Goal: Find specific page/section: Find specific page/section

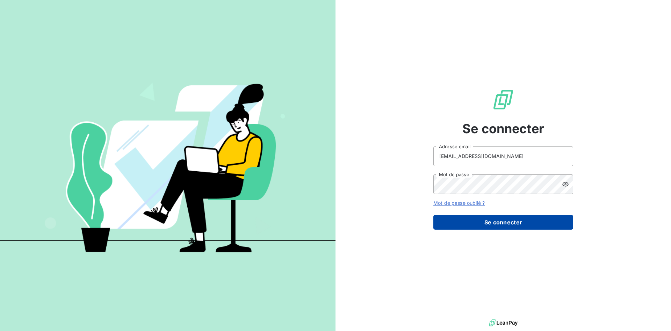
click at [524, 225] on button "Se connecter" at bounding box center [503, 222] width 140 height 15
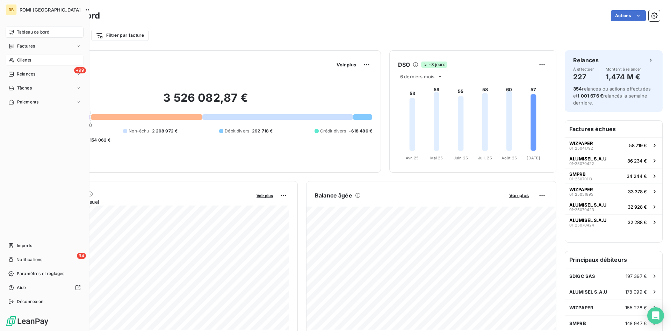
click at [44, 60] on div "Clients" at bounding box center [45, 60] width 78 height 11
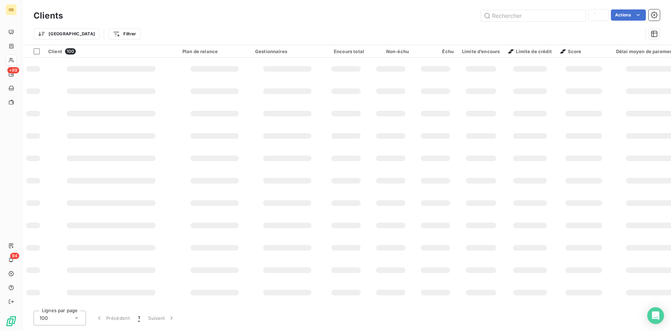
type input "FPLS"
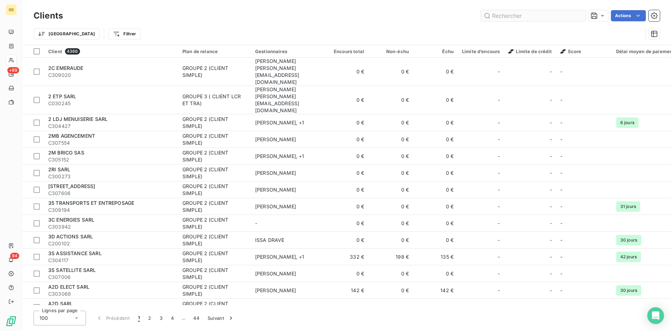
click at [518, 18] on input "text" at bounding box center [533, 15] width 105 height 11
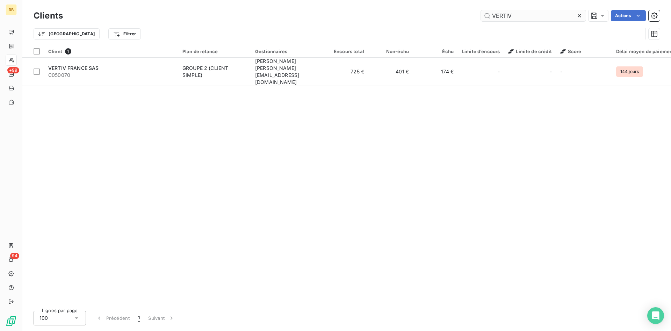
drag, startPoint x: 549, startPoint y: 16, endPoint x: 377, endPoint y: 16, distance: 172.7
click at [481, 16] on input "VERTIV" at bounding box center [533, 15] width 105 height 11
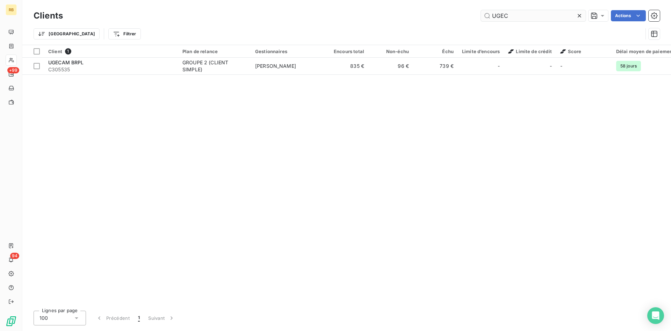
drag, startPoint x: 528, startPoint y: 19, endPoint x: 449, endPoint y: 10, distance: 79.4
click at [481, 10] on input "UGEC" at bounding box center [533, 15] width 105 height 11
drag, startPoint x: 530, startPoint y: 18, endPoint x: 445, endPoint y: 18, distance: 84.9
click at [481, 18] on input "TUFFIG" at bounding box center [533, 15] width 105 height 11
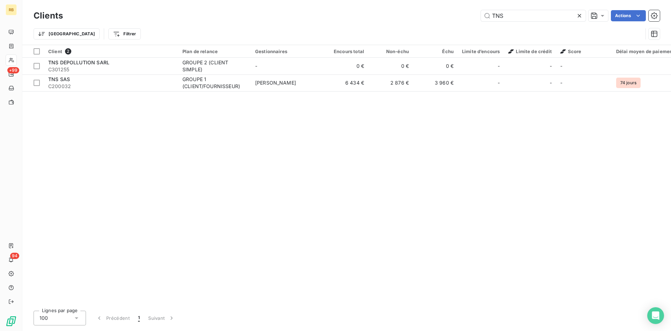
drag, startPoint x: 515, startPoint y: 10, endPoint x: 452, endPoint y: 19, distance: 64.0
click at [452, 19] on div "Clients TNS Actions" at bounding box center [347, 15] width 626 height 15
click at [481, 12] on input "TNS" at bounding box center [533, 15] width 105 height 11
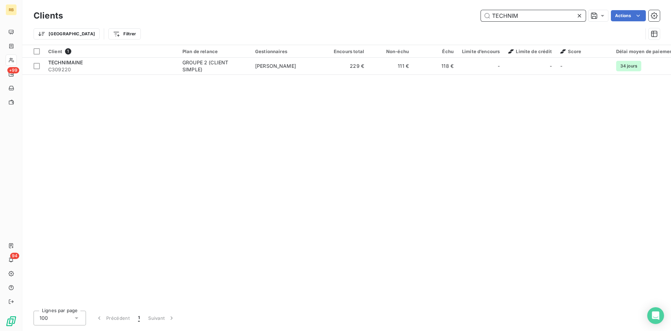
drag, startPoint x: 540, startPoint y: 17, endPoint x: 424, endPoint y: 17, distance: 115.7
click at [481, 17] on input "TECHNIM" at bounding box center [533, 15] width 105 height 11
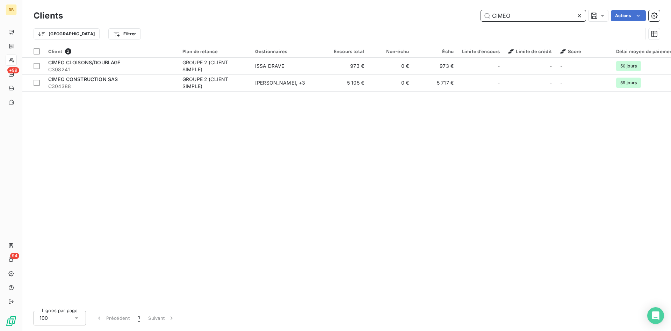
drag, startPoint x: 556, startPoint y: 16, endPoint x: 487, endPoint y: 15, distance: 69.6
click at [487, 15] on input "CIMEO" at bounding box center [533, 15] width 105 height 11
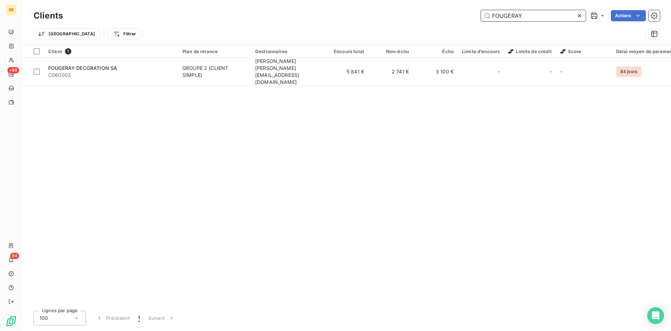
drag, startPoint x: 460, startPoint y: 14, endPoint x: 372, endPoint y: 14, distance: 88.8
click at [481, 14] on input "FOUGERAY" at bounding box center [533, 15] width 105 height 11
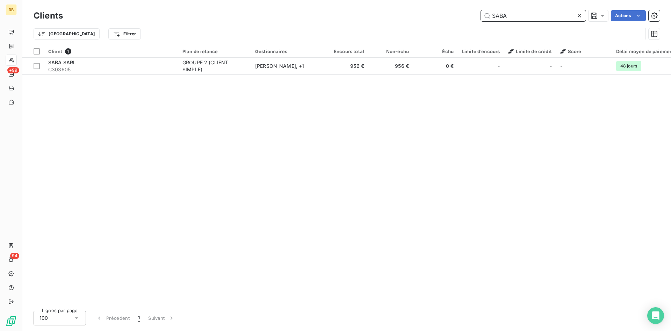
drag, startPoint x: 523, startPoint y: 15, endPoint x: 438, endPoint y: 9, distance: 84.8
click at [481, 10] on input "SABA" at bounding box center [533, 15] width 105 height 11
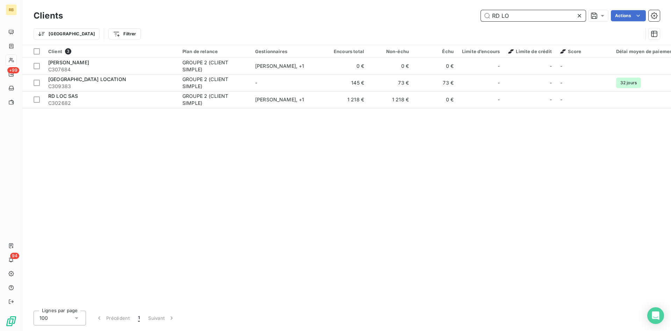
drag, startPoint x: 515, startPoint y: 17, endPoint x: 464, endPoint y: 16, distance: 50.7
click at [481, 16] on input "RD LO" at bounding box center [533, 15] width 105 height 11
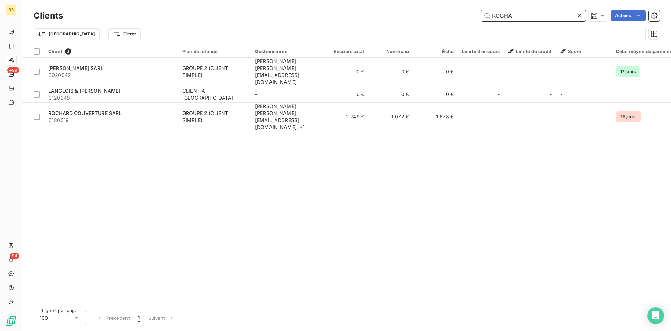
drag, startPoint x: 535, startPoint y: 19, endPoint x: 441, endPoint y: 12, distance: 93.6
click at [481, 11] on input "ROCHA" at bounding box center [533, 15] width 105 height 11
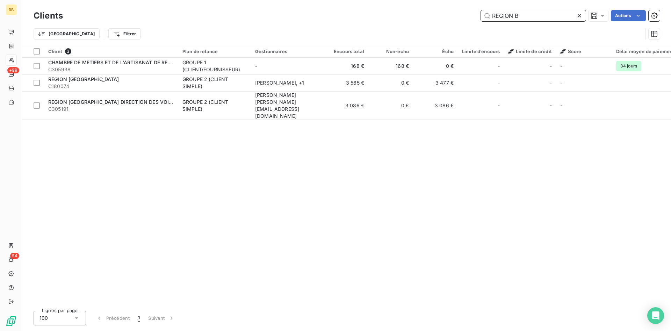
drag, startPoint x: 528, startPoint y: 14, endPoint x: 431, endPoint y: 8, distance: 96.7
click at [481, 10] on input "REGION B" at bounding box center [533, 15] width 105 height 11
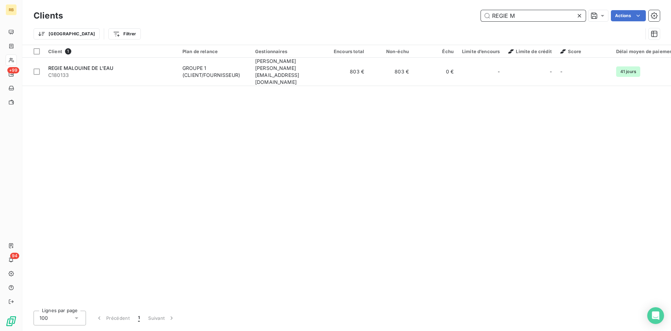
drag, startPoint x: 529, startPoint y: 14, endPoint x: 385, endPoint y: 4, distance: 144.3
click at [481, 10] on input "REGIE M" at bounding box center [533, 15] width 105 height 11
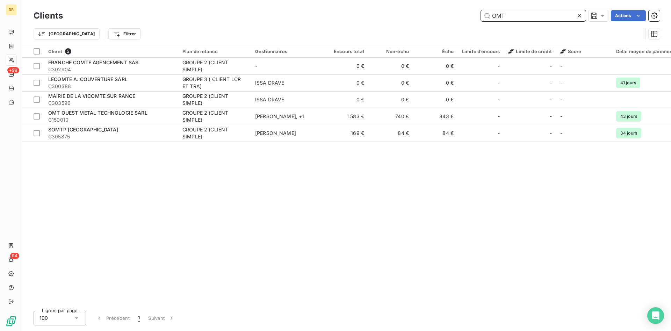
drag, startPoint x: 514, startPoint y: 10, endPoint x: 479, endPoint y: 14, distance: 35.4
click at [481, 14] on input "OMT" at bounding box center [533, 15] width 105 height 11
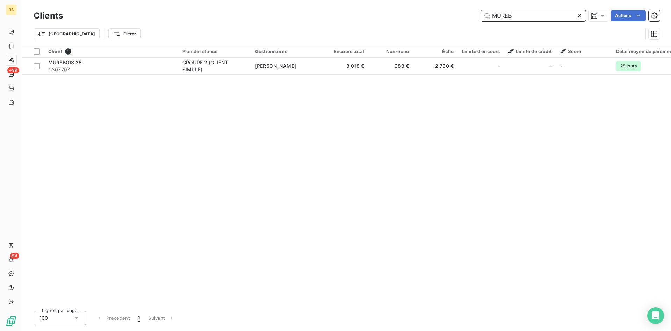
drag, startPoint x: 545, startPoint y: 19, endPoint x: 431, endPoint y: 7, distance: 115.3
click at [481, 10] on input "MUREB" at bounding box center [533, 15] width 105 height 11
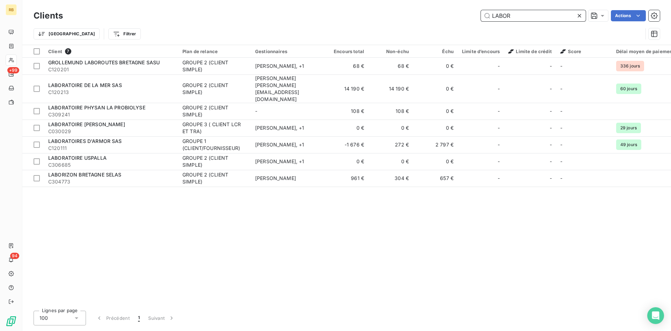
drag, startPoint x: 512, startPoint y: 15, endPoint x: 450, endPoint y: 15, distance: 61.5
click at [481, 15] on input "LABOR" at bounding box center [533, 15] width 105 height 11
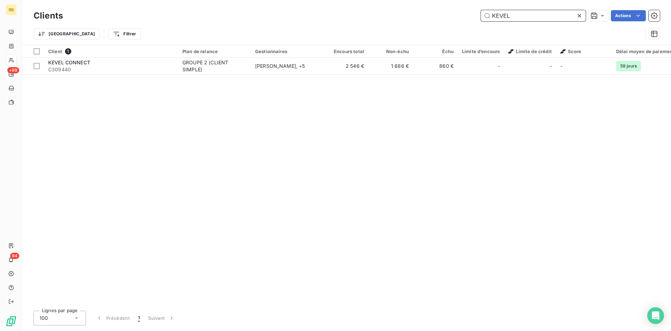
drag, startPoint x: 514, startPoint y: 11, endPoint x: 475, endPoint y: 14, distance: 38.9
click at [481, 14] on input "KEVEL" at bounding box center [533, 15] width 105 height 11
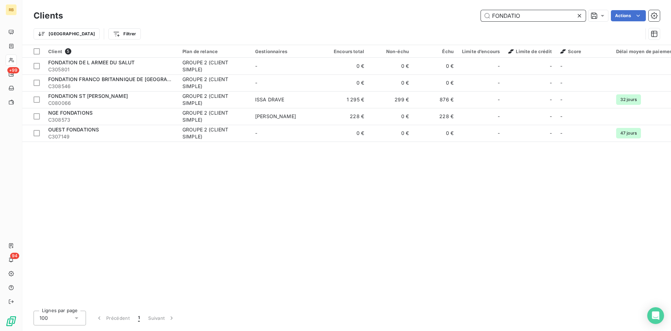
drag, startPoint x: 522, startPoint y: 12, endPoint x: 395, endPoint y: 14, distance: 126.5
click at [481, 12] on input "FONDATIO" at bounding box center [533, 15] width 105 height 11
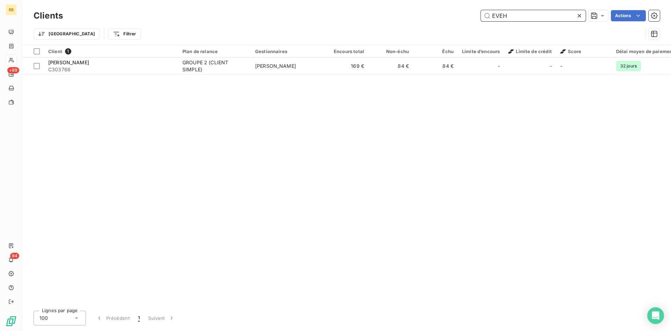
drag, startPoint x: 522, startPoint y: 17, endPoint x: 446, endPoint y: 12, distance: 76.0
click at [481, 12] on input "EVEH" at bounding box center [533, 15] width 105 height 11
drag, startPoint x: 532, startPoint y: 18, endPoint x: 470, endPoint y: 13, distance: 62.7
click at [481, 13] on input "VEZI" at bounding box center [533, 15] width 105 height 11
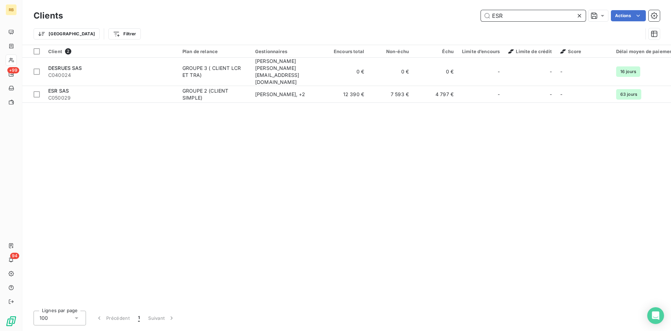
drag, startPoint x: 400, startPoint y: 10, endPoint x: 394, endPoint y: 10, distance: 6.0
click at [481, 10] on input "ESR" at bounding box center [533, 15] width 105 height 11
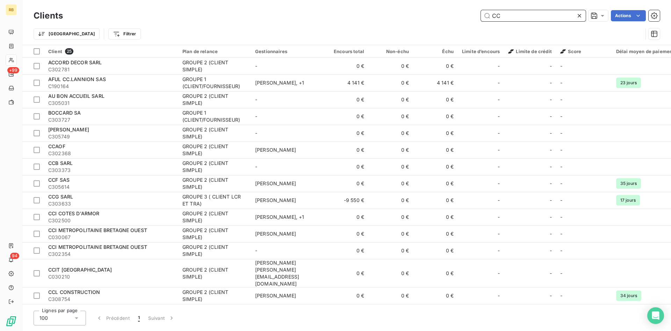
type input "C"
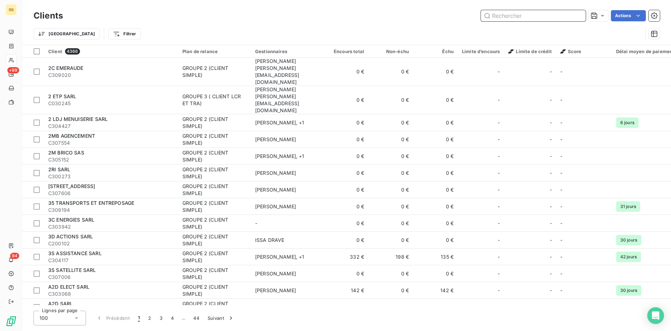
click at [505, 14] on input "text" at bounding box center [533, 15] width 105 height 11
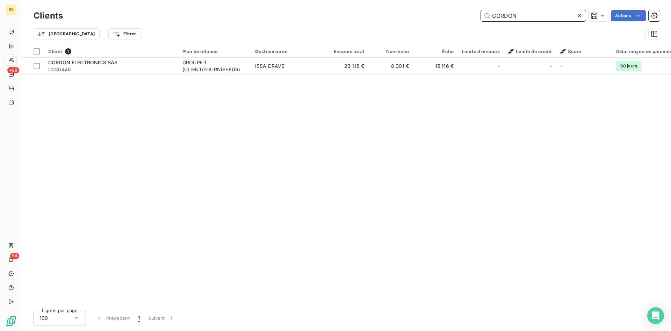
drag, startPoint x: 544, startPoint y: 14, endPoint x: 362, endPoint y: 10, distance: 181.8
click at [481, 10] on input "CORDON" at bounding box center [533, 15] width 105 height 11
click at [525, 17] on input "CLARAPL" at bounding box center [533, 15] width 105 height 11
drag, startPoint x: 525, startPoint y: 17, endPoint x: 390, endPoint y: 15, distance: 135.6
click at [481, 15] on input "CLARAPL" at bounding box center [533, 15] width 105 height 11
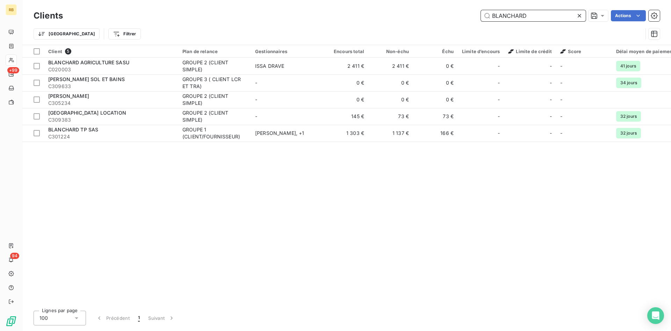
drag, startPoint x: 536, startPoint y: 15, endPoint x: 451, endPoint y: 6, distance: 85.5
click at [481, 10] on input "BLANCHARD" at bounding box center [533, 15] width 105 height 11
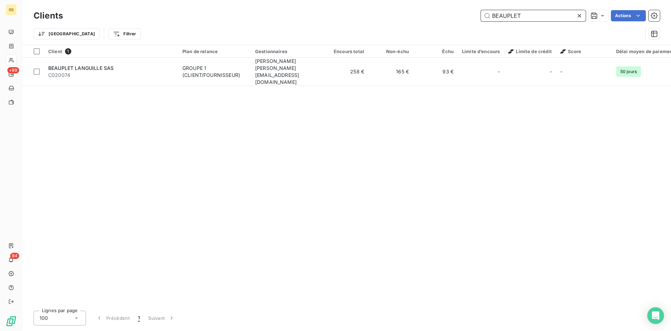
drag, startPoint x: 531, startPoint y: 15, endPoint x: 450, endPoint y: 3, distance: 81.7
click at [481, 10] on input "BEAUPLET" at bounding box center [533, 15] width 105 height 11
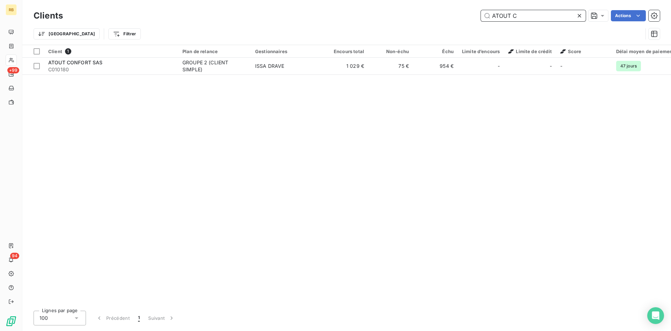
drag, startPoint x: 536, startPoint y: 18, endPoint x: 390, endPoint y: 0, distance: 146.5
click at [481, 10] on input "ATOUT C" at bounding box center [533, 15] width 105 height 11
drag, startPoint x: 518, startPoint y: 17, endPoint x: 426, endPoint y: 10, distance: 92.2
click at [481, 10] on input "GERBER" at bounding box center [533, 15] width 105 height 11
drag, startPoint x: 537, startPoint y: 19, endPoint x: 441, endPoint y: 6, distance: 95.9
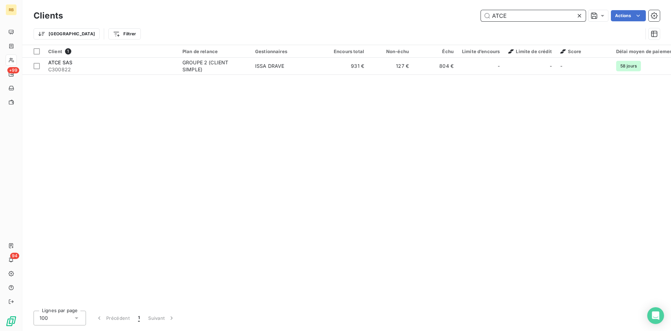
click at [481, 10] on input "ATCE" at bounding box center [533, 15] width 105 height 11
click at [531, 15] on input "ALUMISE" at bounding box center [533, 15] width 105 height 11
drag, startPoint x: 531, startPoint y: 15, endPoint x: 432, endPoint y: 14, distance: 99.6
click at [481, 14] on input "ALUMISE" at bounding box center [533, 15] width 105 height 11
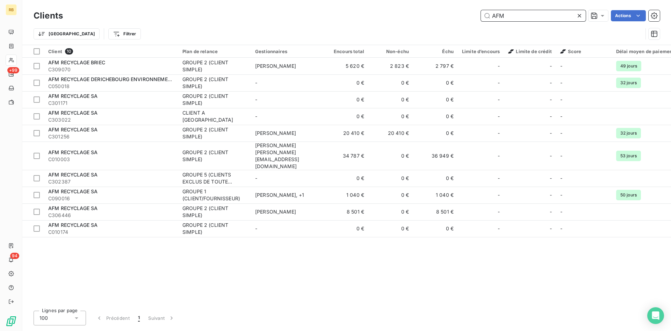
drag, startPoint x: 510, startPoint y: 13, endPoint x: 463, endPoint y: 10, distance: 46.6
click at [481, 10] on input "AFM" at bounding box center [533, 15] width 105 height 11
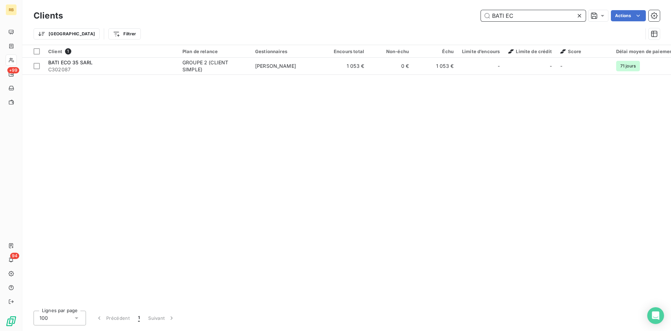
drag, startPoint x: 527, startPoint y: 20, endPoint x: 479, endPoint y: 13, distance: 49.1
click at [481, 13] on input "BATI EC" at bounding box center [533, 15] width 105 height 11
drag, startPoint x: 544, startPoint y: 17, endPoint x: 412, endPoint y: -3, distance: 133.0
click at [481, 10] on input "SCD" at bounding box center [533, 15] width 105 height 11
type input "SCD"
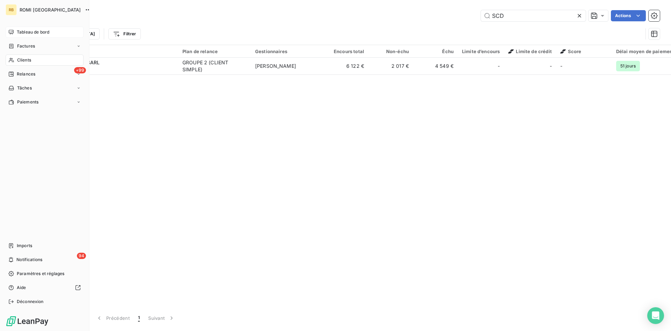
click at [19, 30] on span "Tableau de bord" at bounding box center [33, 32] width 33 height 6
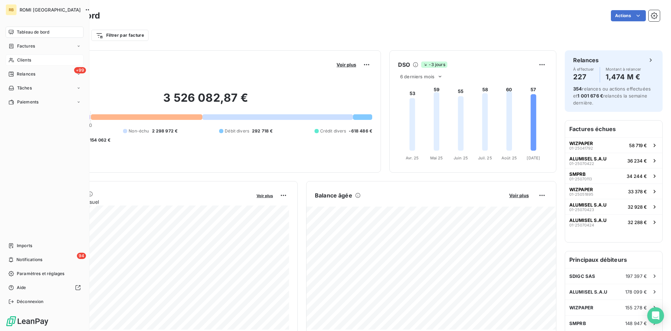
click at [29, 59] on span "Clients" at bounding box center [24, 60] width 14 height 6
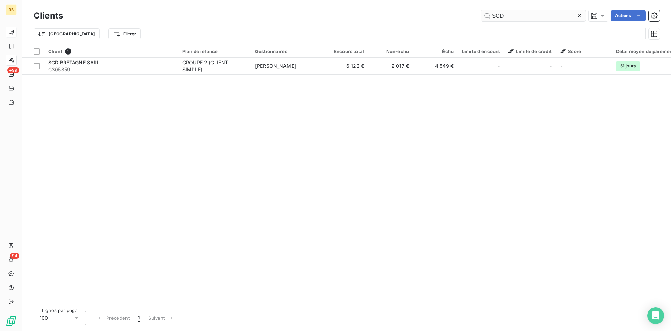
drag, startPoint x: 503, startPoint y: 17, endPoint x: 472, endPoint y: 18, distance: 31.5
click at [481, 18] on input "SCD" at bounding box center [533, 15] width 105 height 11
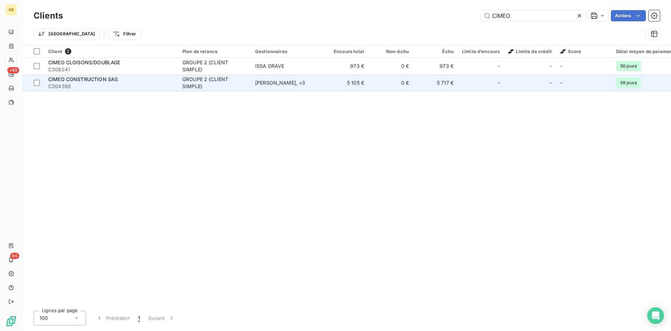
type input "CIMEO"
click at [344, 85] on td "5 105 €" at bounding box center [346, 82] width 45 height 17
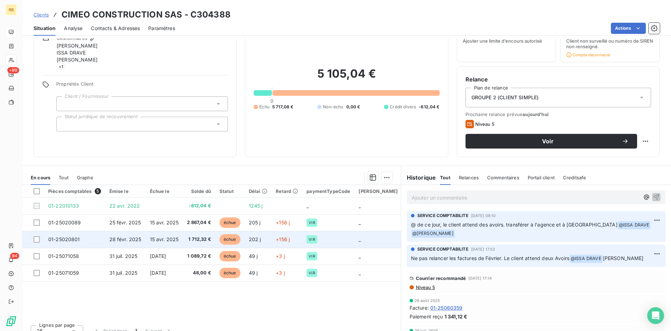
scroll to position [41, 0]
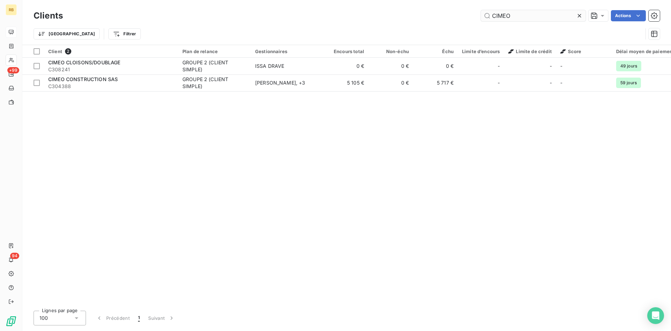
drag, startPoint x: 551, startPoint y: 19, endPoint x: 349, endPoint y: -1, distance: 202.6
click at [481, 10] on input "CIMEO" at bounding box center [533, 15] width 105 height 11
type input "MANIVEL"
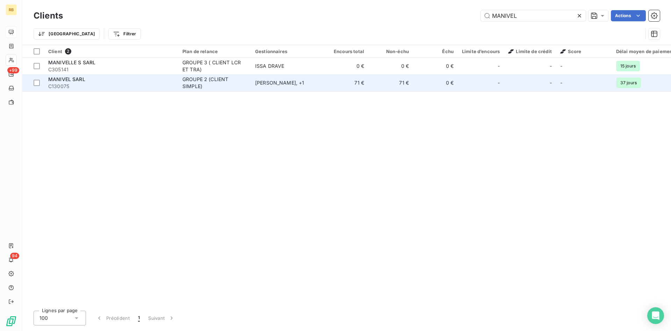
click at [346, 88] on td "71 €" at bounding box center [346, 82] width 45 height 17
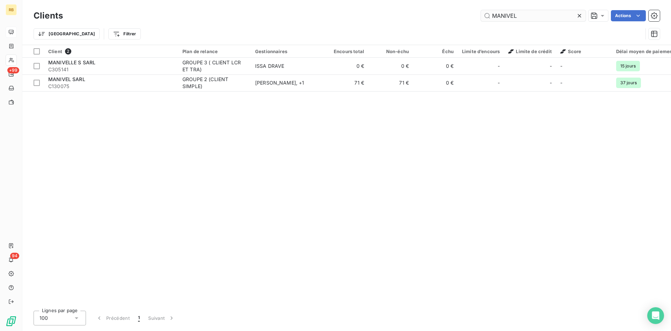
drag, startPoint x: 536, startPoint y: 16, endPoint x: 323, endPoint y: 15, distance: 212.9
click at [481, 15] on input "MANIVEL" at bounding box center [533, 15] width 105 height 11
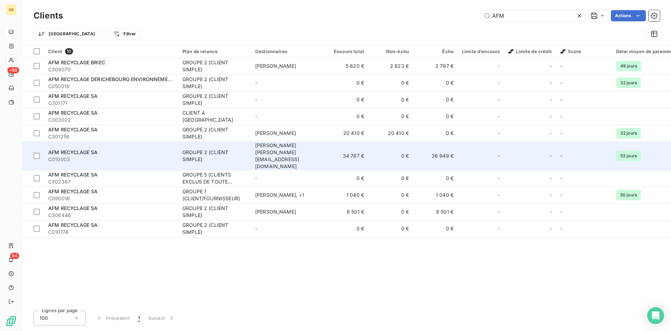
type input "AFM"
click at [356, 148] on td "34 787 €" at bounding box center [346, 156] width 45 height 28
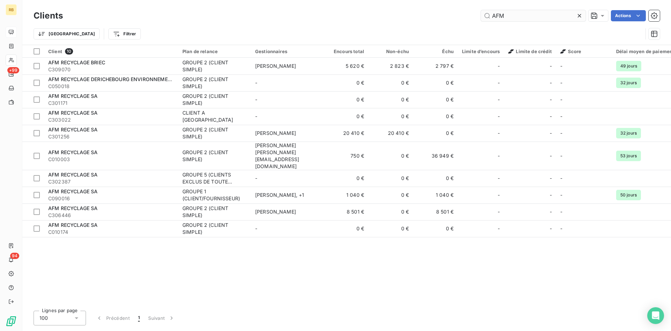
drag, startPoint x: 537, startPoint y: 16, endPoint x: 437, endPoint y: 9, distance: 99.9
click at [481, 10] on input "AFM" at bounding box center [533, 15] width 105 height 11
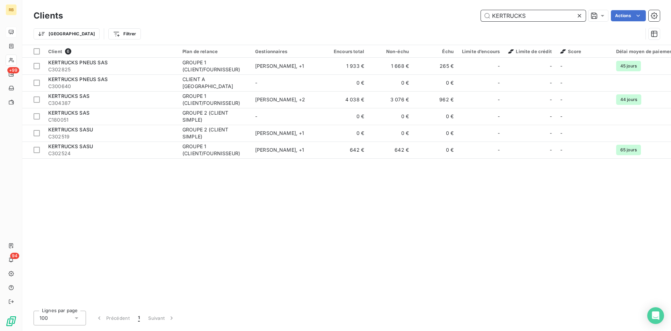
type input "KERTRUCKS"
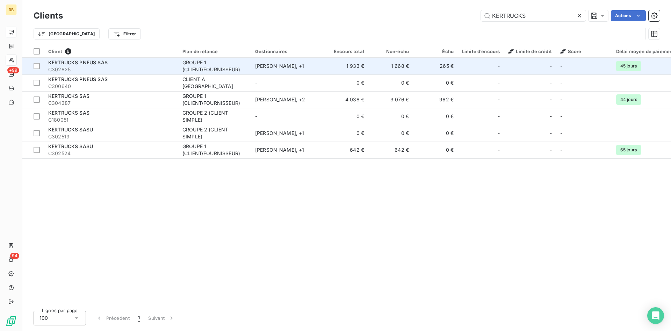
click at [444, 64] on td "265 €" at bounding box center [435, 66] width 45 height 17
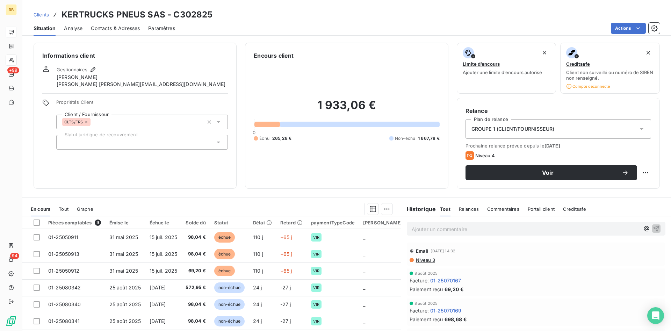
click at [431, 261] on span "Niveau 3" at bounding box center [425, 260] width 20 height 6
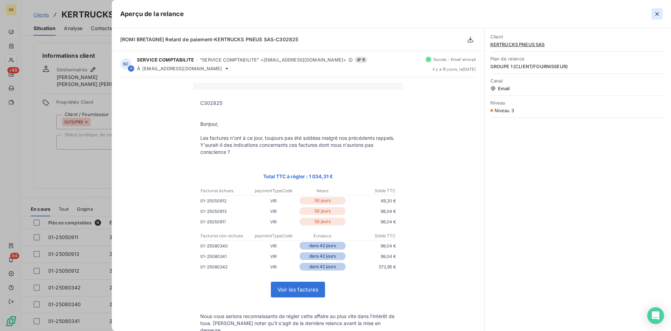
click at [656, 12] on icon "button" at bounding box center [657, 13] width 7 height 7
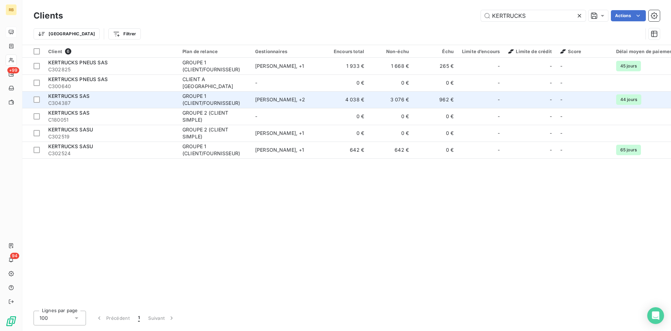
click at [446, 95] on td "962 €" at bounding box center [435, 99] width 45 height 17
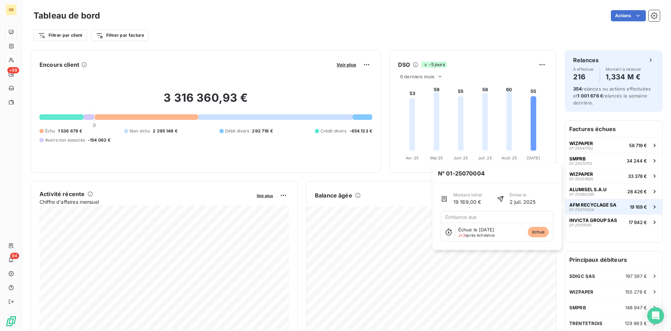
click at [595, 206] on span "AFM RECYCLAGE SA" at bounding box center [592, 205] width 47 height 6
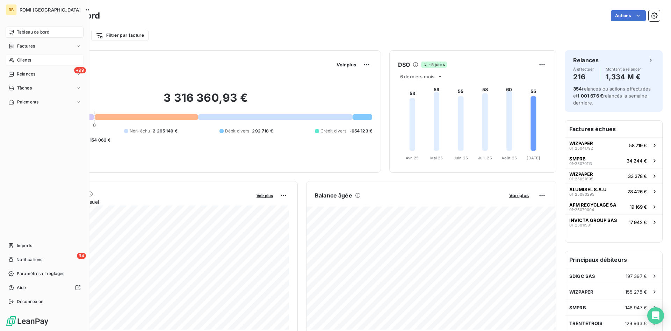
click at [33, 60] on div "Clients" at bounding box center [45, 60] width 78 height 11
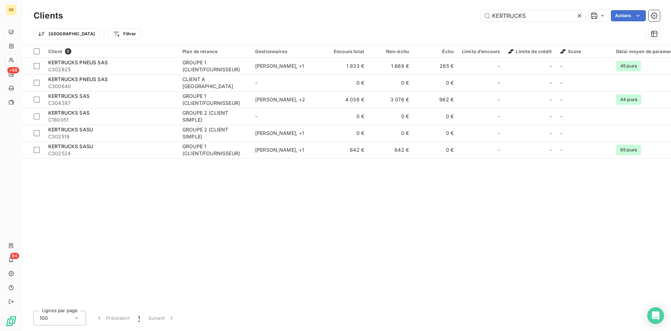
drag, startPoint x: 555, startPoint y: 17, endPoint x: 326, endPoint y: 14, distance: 228.3
click at [481, 14] on input "KERTRUCKS" at bounding box center [533, 15] width 105 height 11
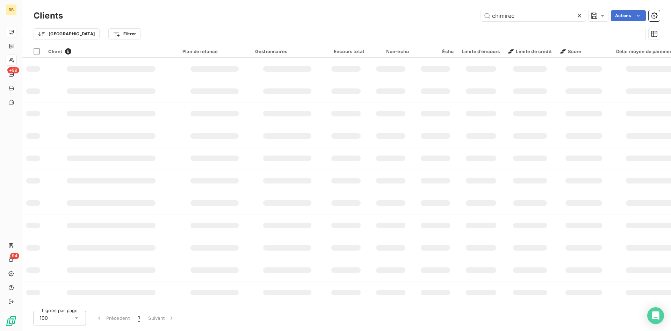
type input "chimirec"
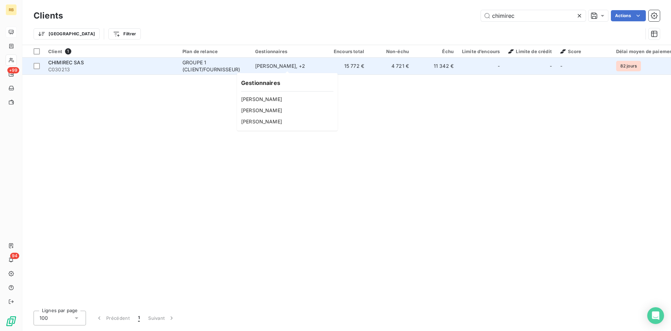
click at [273, 68] on div "[PERSON_NAME] , + 2" at bounding box center [287, 66] width 64 height 7
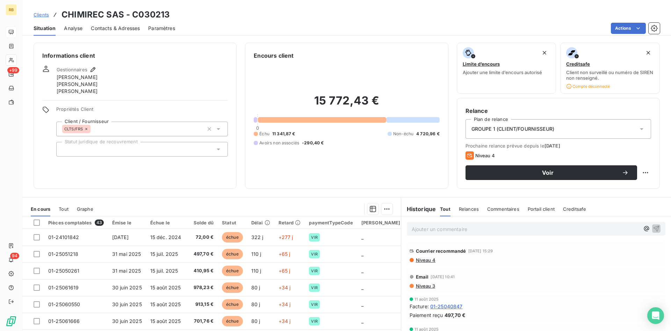
click at [434, 261] on span "Niveau 4" at bounding box center [425, 260] width 20 height 6
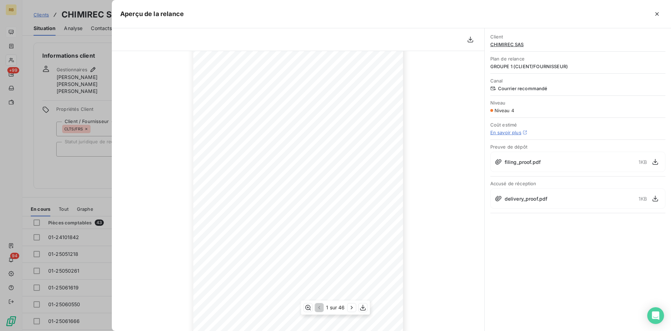
scroll to position [58, 0]
click at [351, 310] on icon "button" at bounding box center [352, 307] width 7 height 7
click at [660, 15] on icon "button" at bounding box center [657, 13] width 7 height 7
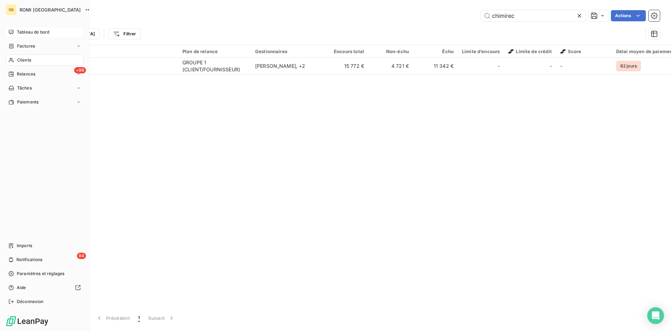
click at [53, 33] on div "Tableau de bord" at bounding box center [45, 32] width 78 height 11
